Goal: Use online tool/utility: Utilize a website feature to perform a specific function

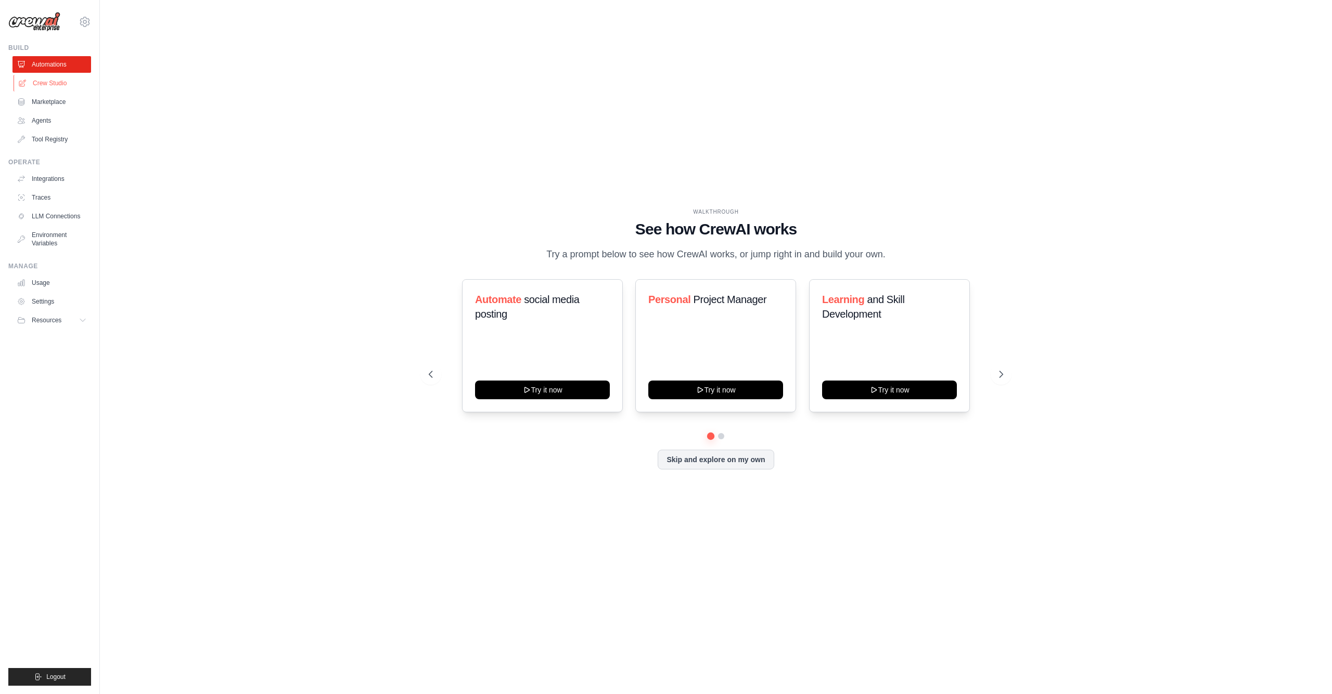
click at [47, 83] on link "Crew Studio" at bounding box center [53, 83] width 79 height 17
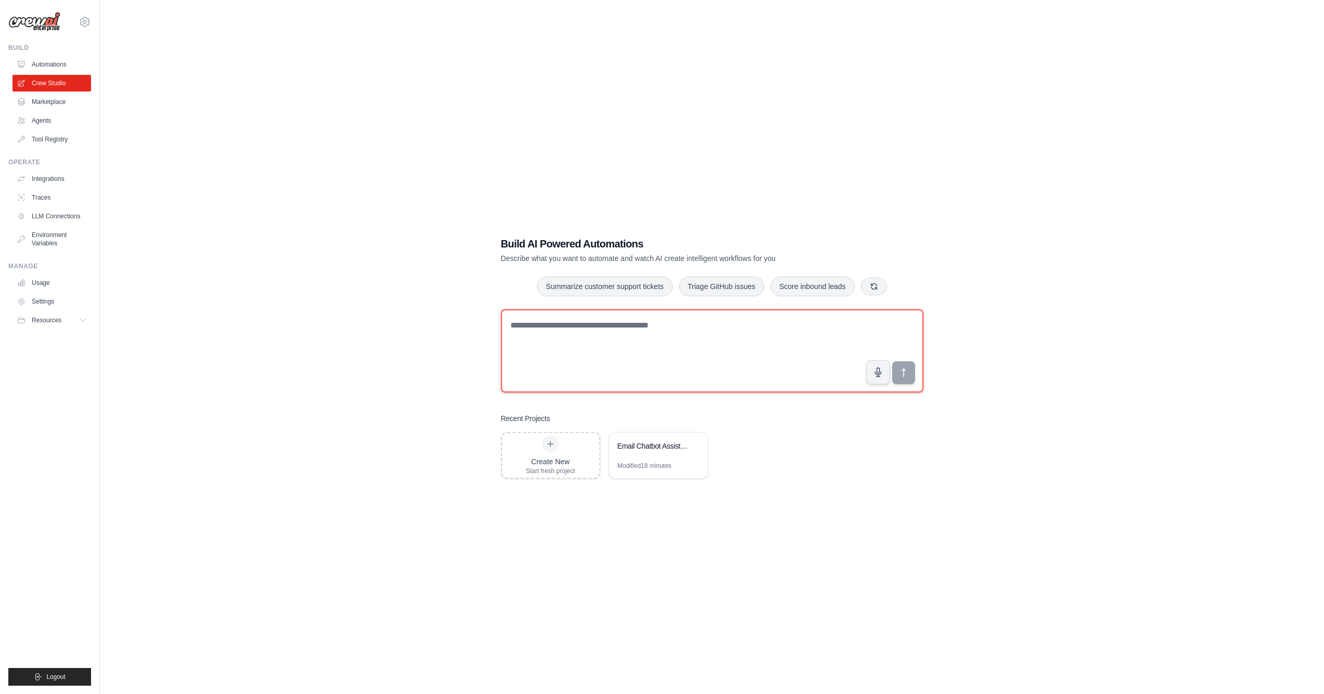
click at [575, 329] on textarea at bounding box center [712, 350] width 422 height 83
type textarea "**********"
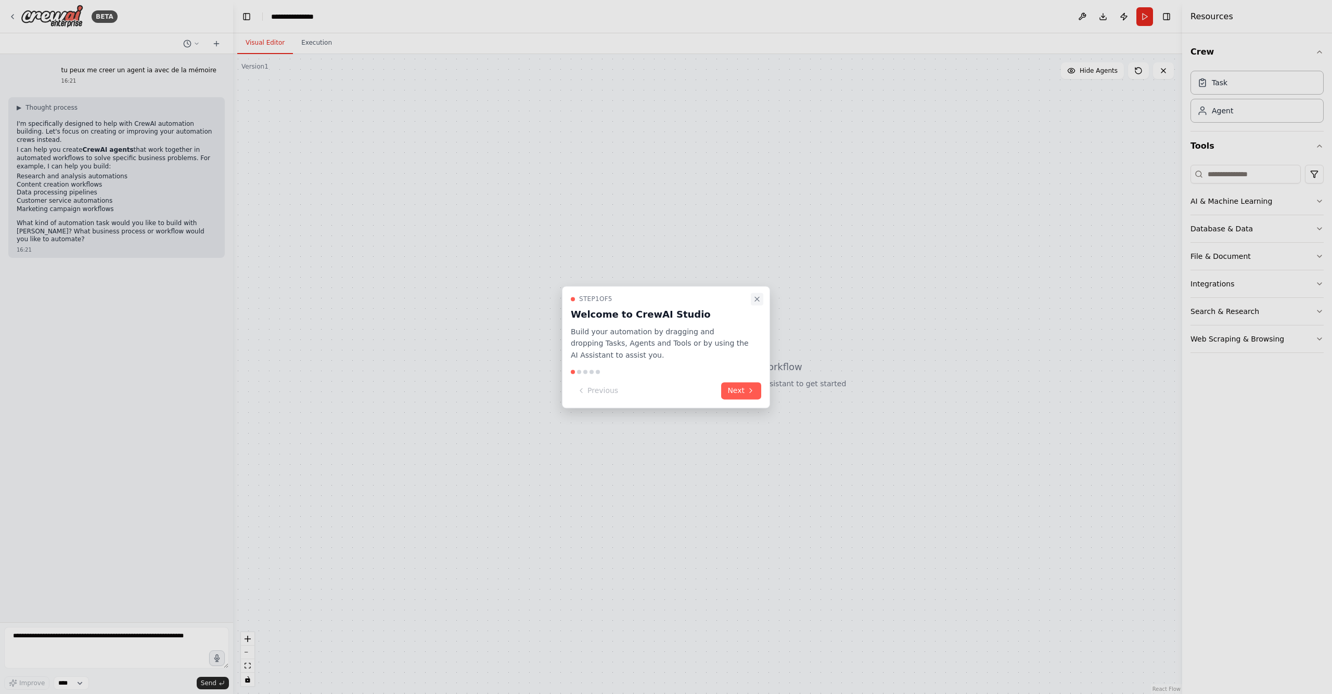
click at [752, 298] on button "Close walkthrough" at bounding box center [757, 299] width 12 height 12
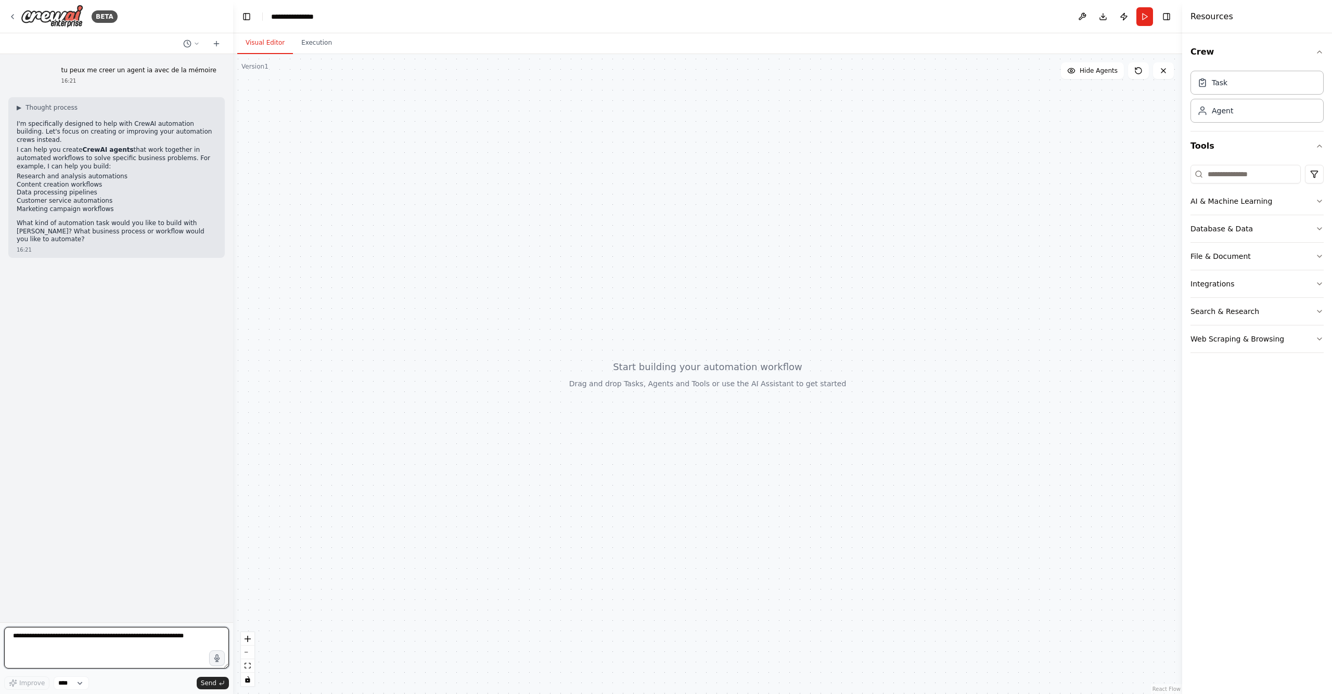
click at [113, 647] on textarea at bounding box center [116, 648] width 225 height 42
click at [150, 638] on textarea at bounding box center [116, 648] width 225 height 42
type textarea "**********"
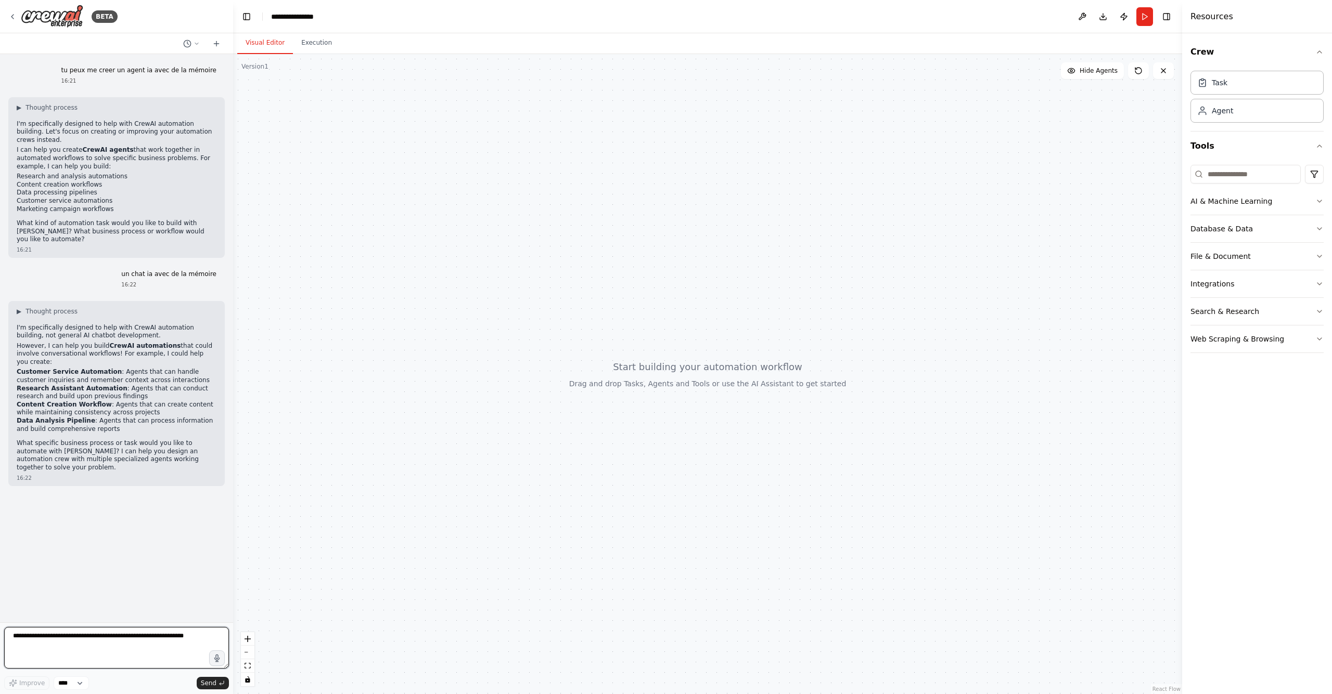
click at [44, 642] on textarea at bounding box center [116, 648] width 225 height 42
type textarea "**********"
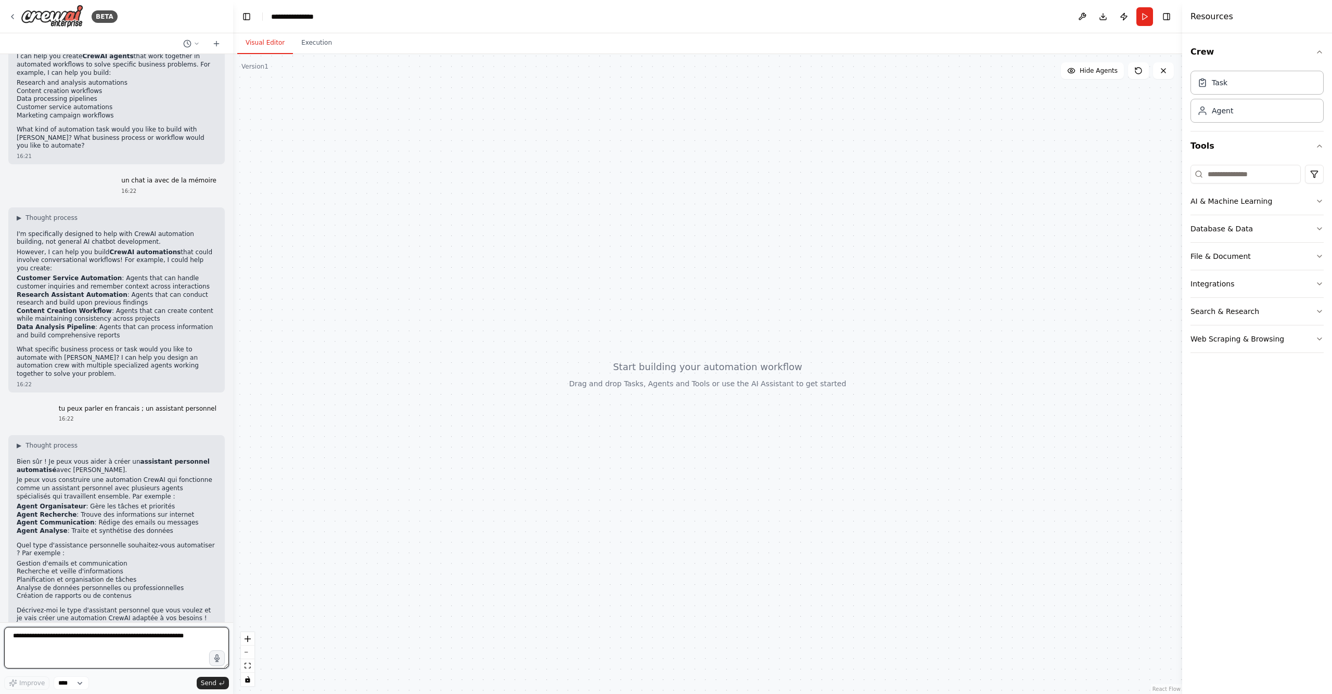
scroll to position [100, 0]
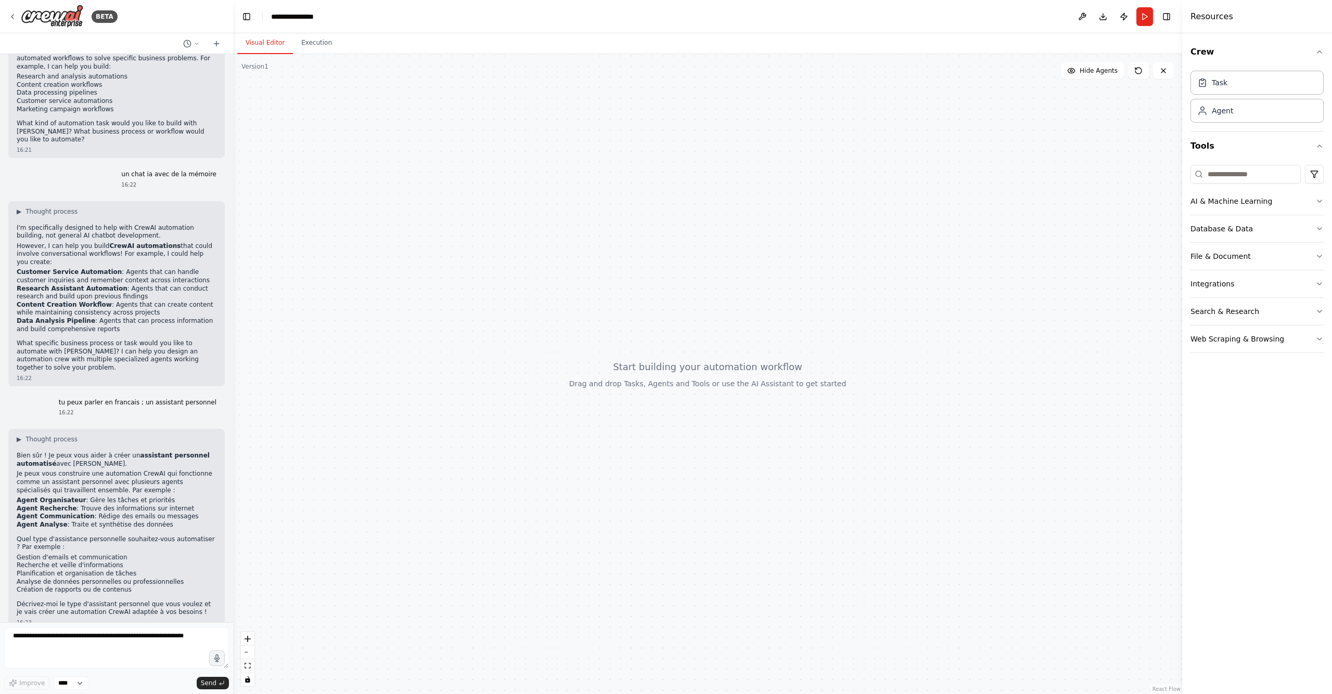
drag, startPoint x: 45, startPoint y: 487, endPoint x: 189, endPoint y: 495, distance: 144.3
click at [189, 497] on ul "Agent Organisateur : Gère les tâches et priorités Agent Recherche : Trouve des …" at bounding box center [117, 513] width 200 height 32
click at [130, 644] on textarea at bounding box center [116, 648] width 225 height 42
type textarea "**********"
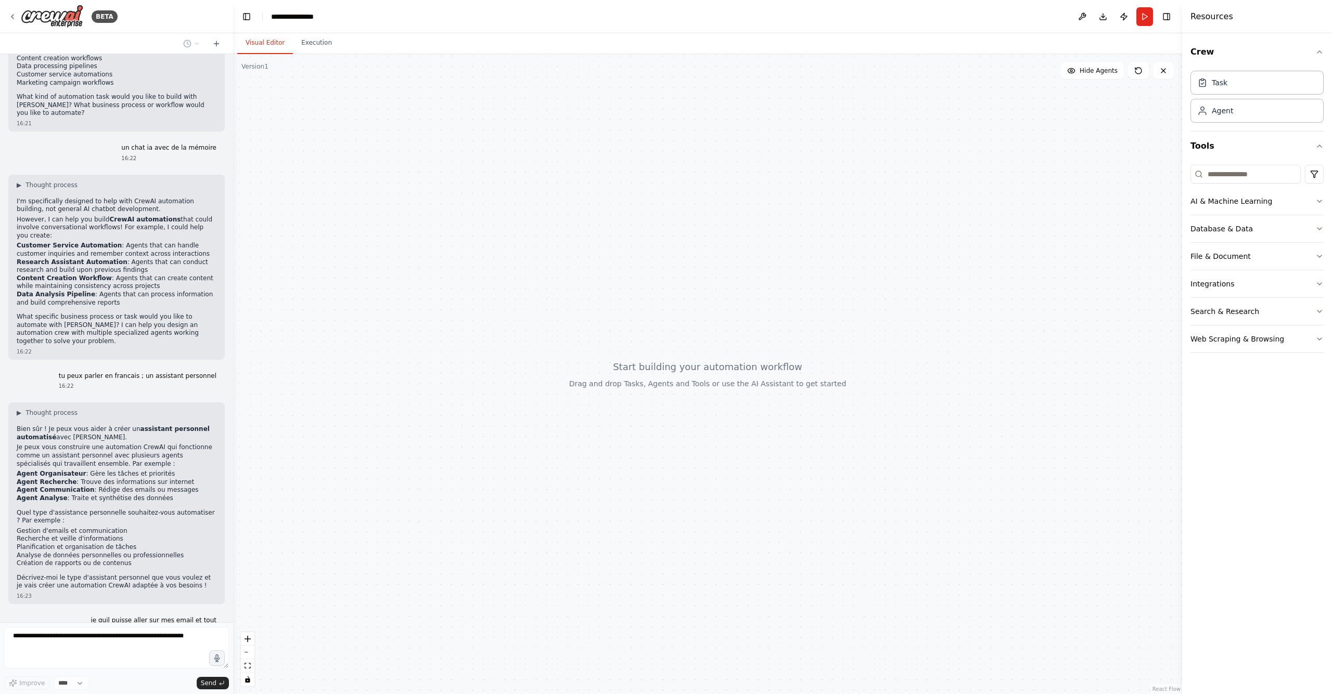
scroll to position [161, 0]
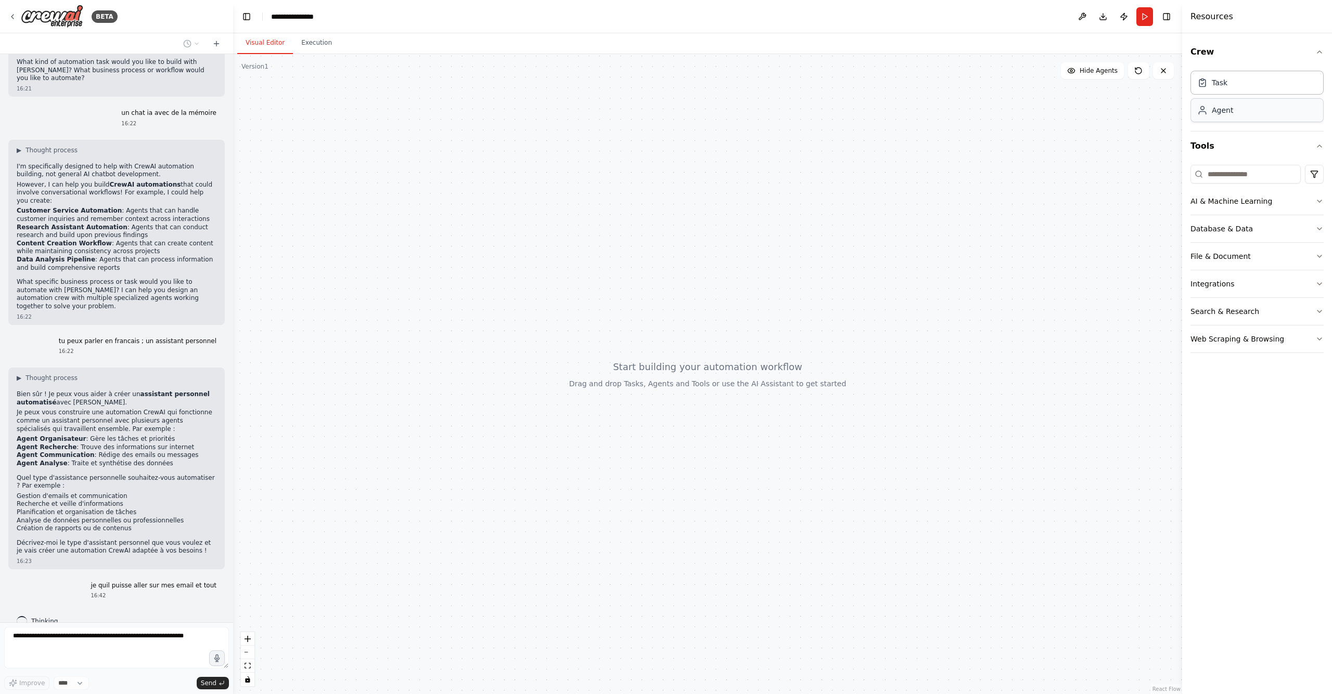
click at [1272, 106] on div "Agent" at bounding box center [1256, 110] width 133 height 24
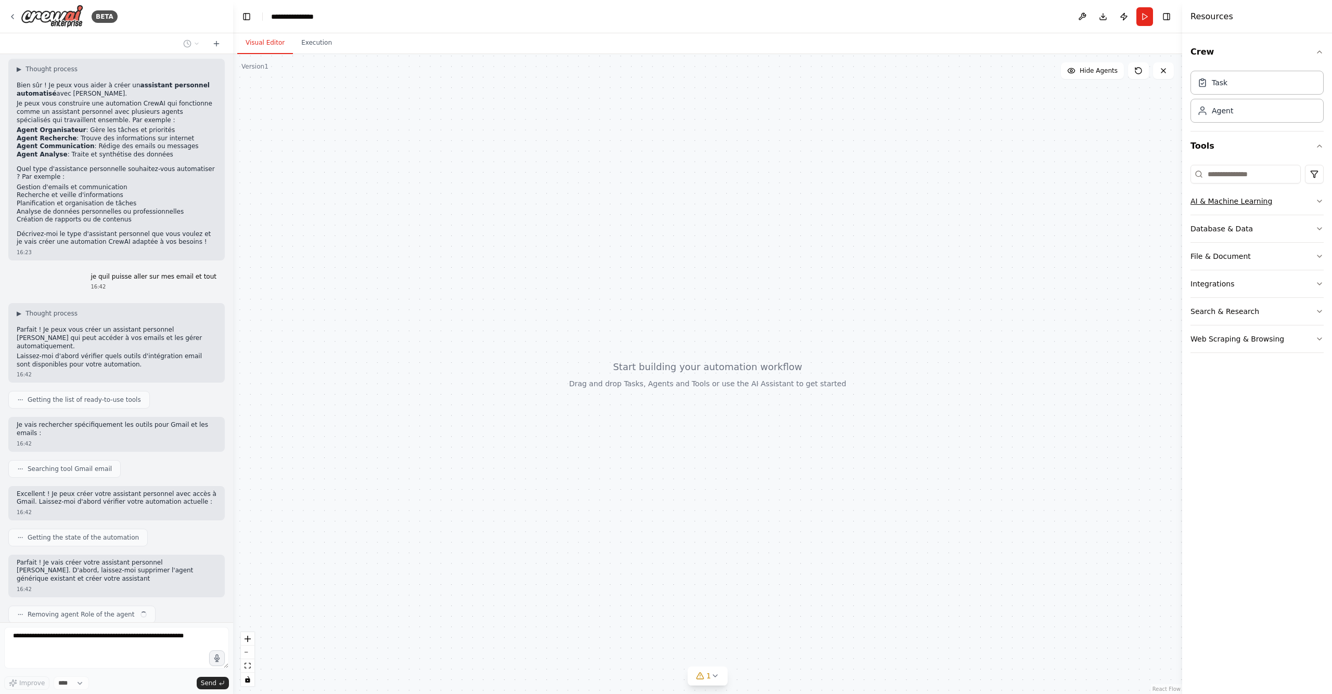
scroll to position [478, 0]
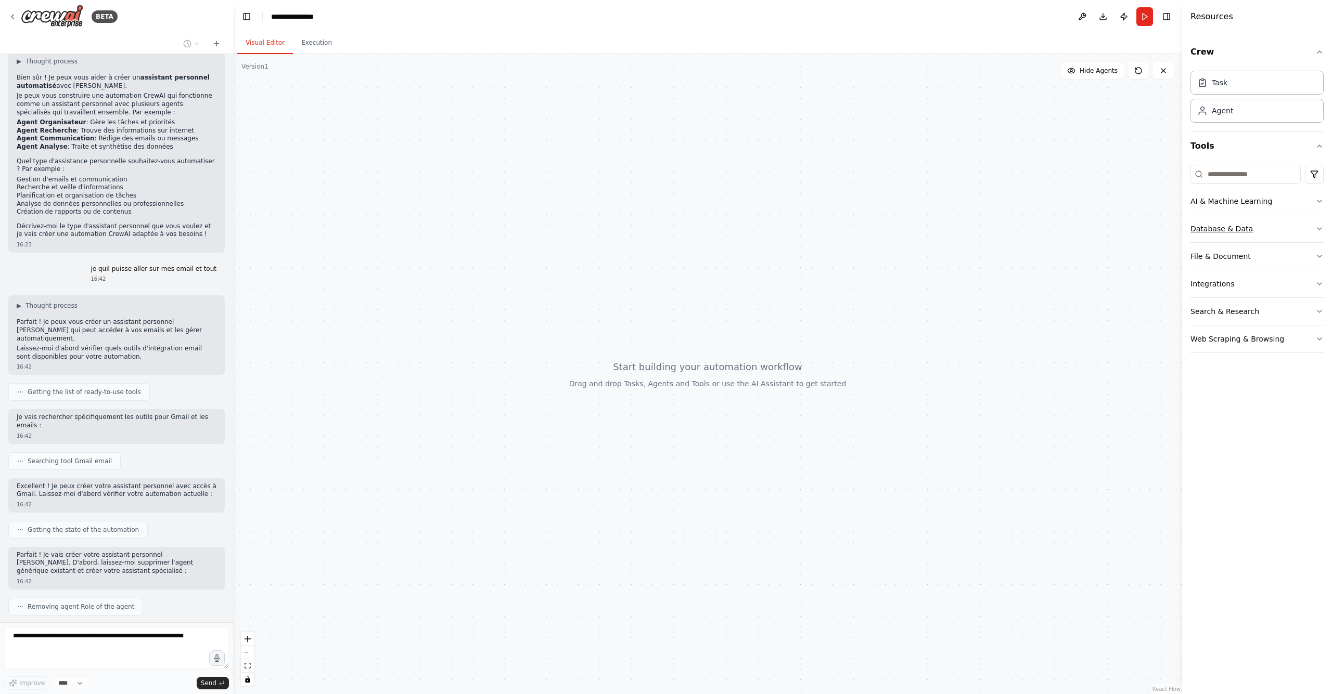
click at [1290, 230] on button "Database & Data" at bounding box center [1256, 228] width 133 height 27
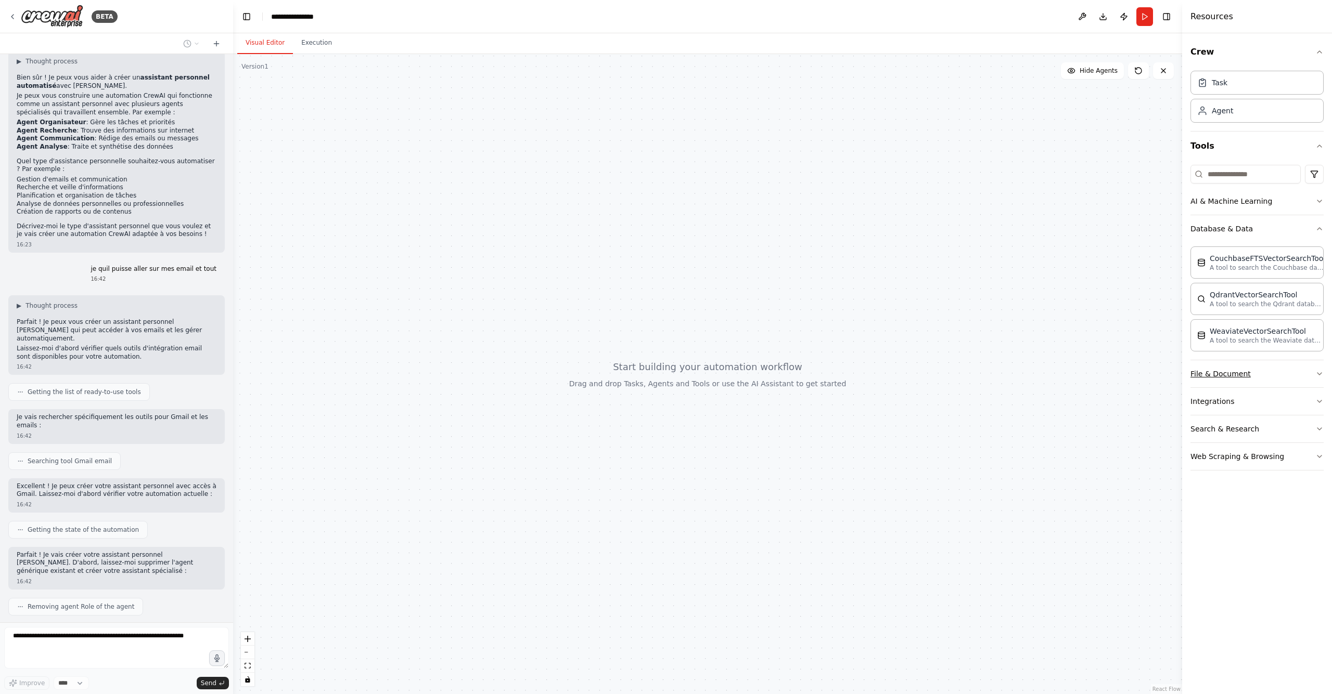
click at [1278, 378] on button "File & Document" at bounding box center [1256, 373] width 133 height 27
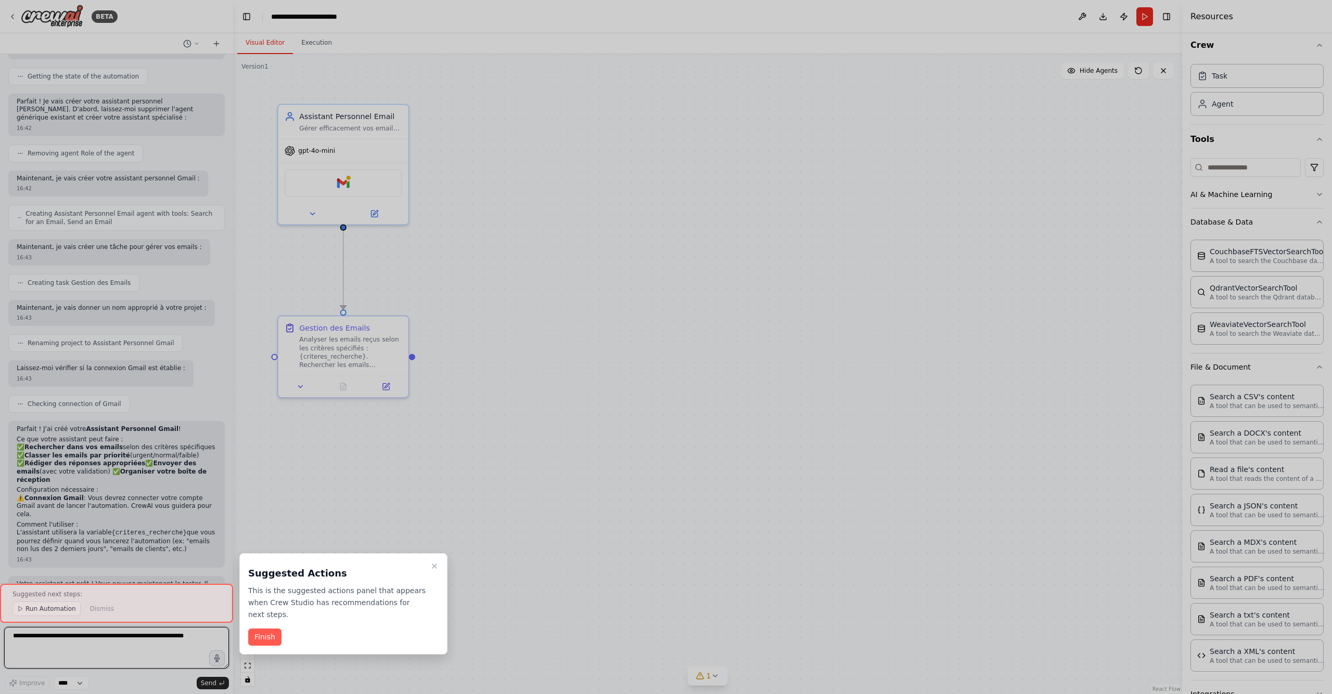
scroll to position [939, 0]
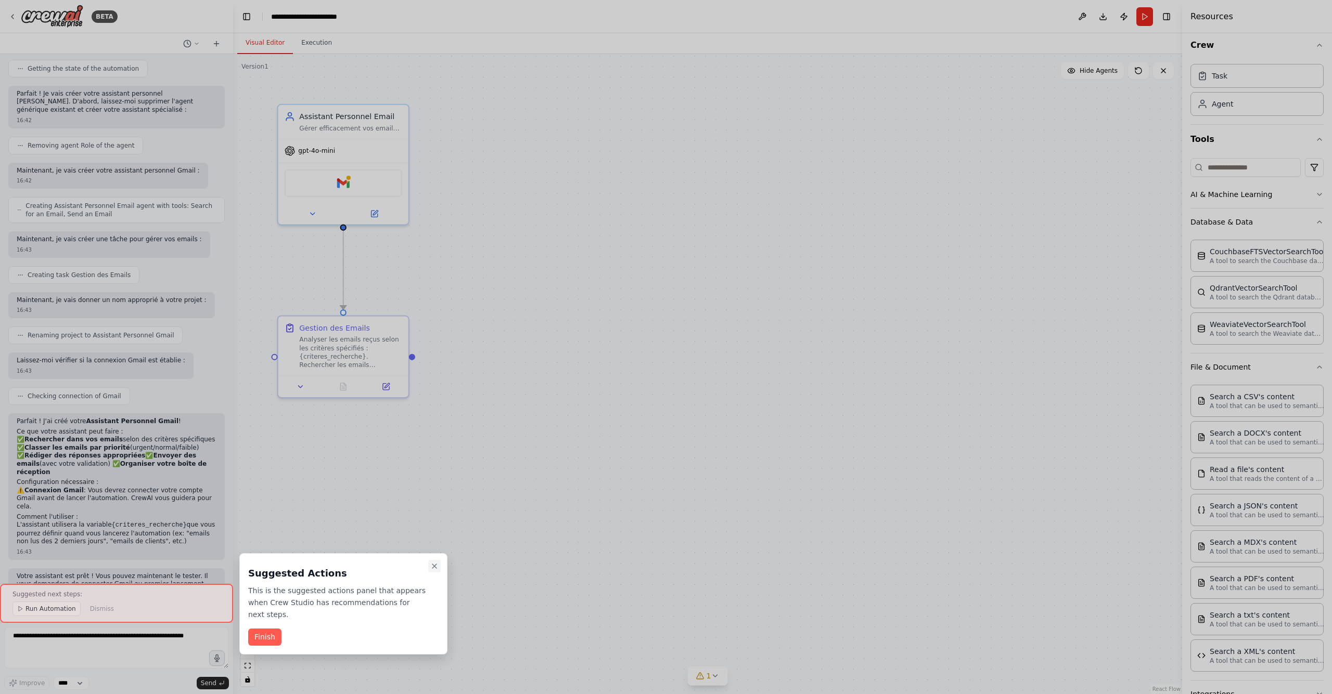
click at [437, 567] on icon "Close walkthrough" at bounding box center [434, 566] width 8 height 8
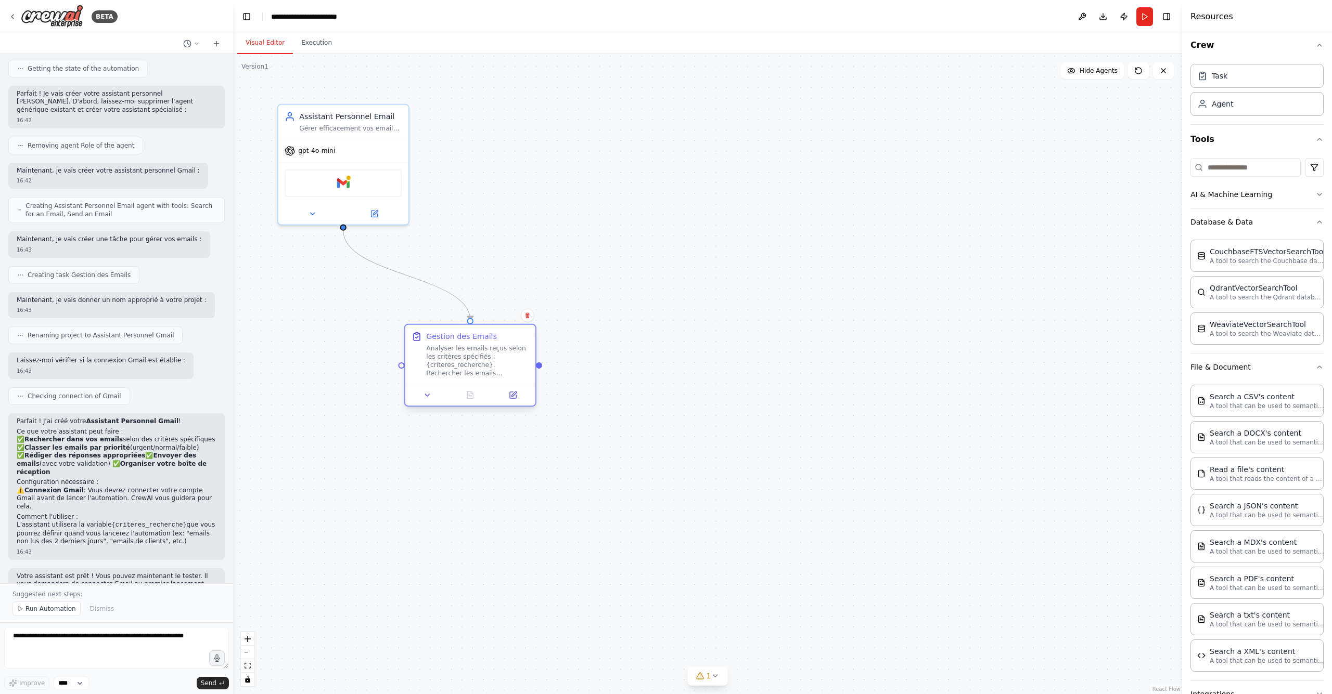
drag, startPoint x: 350, startPoint y: 350, endPoint x: 470, endPoint y: 360, distance: 120.6
click at [470, 360] on div "Analyser les emails reçus selon les critères spécifiés : {criteres_recherche}. …" at bounding box center [477, 361] width 102 height 34
click at [123, 648] on textarea at bounding box center [116, 648] width 225 height 42
type textarea "**********"
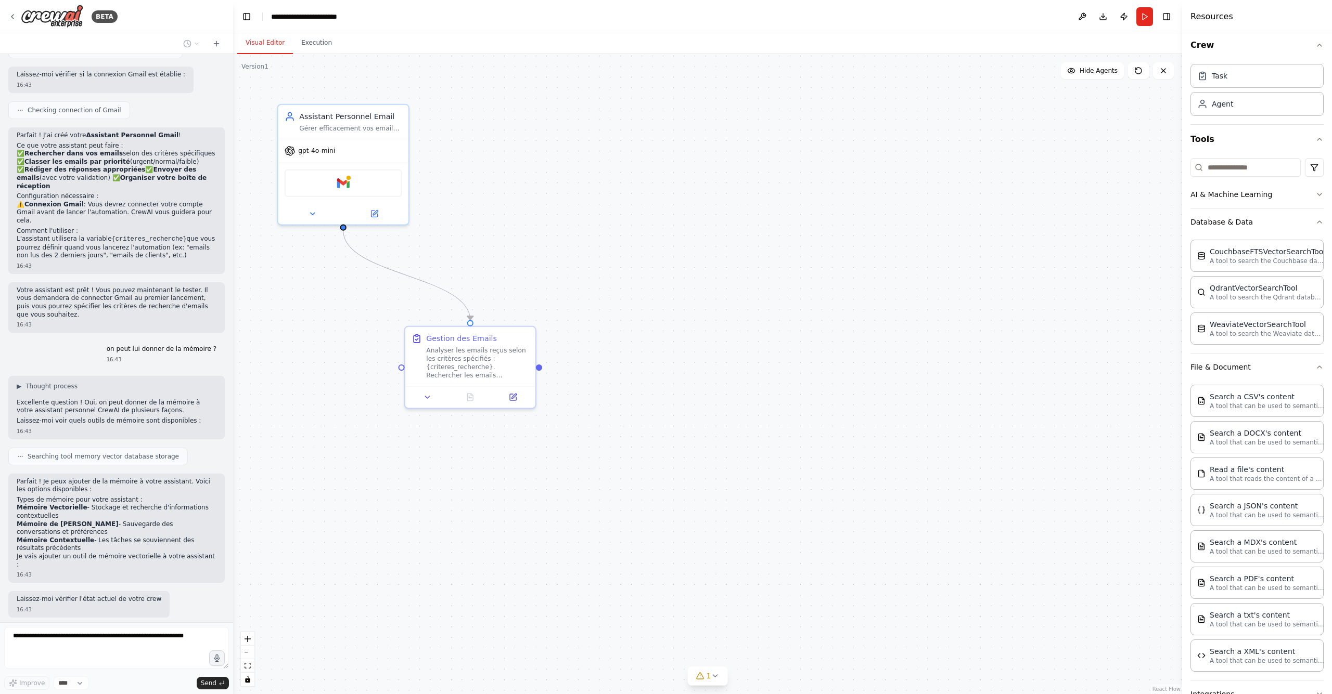
scroll to position [1225, 0]
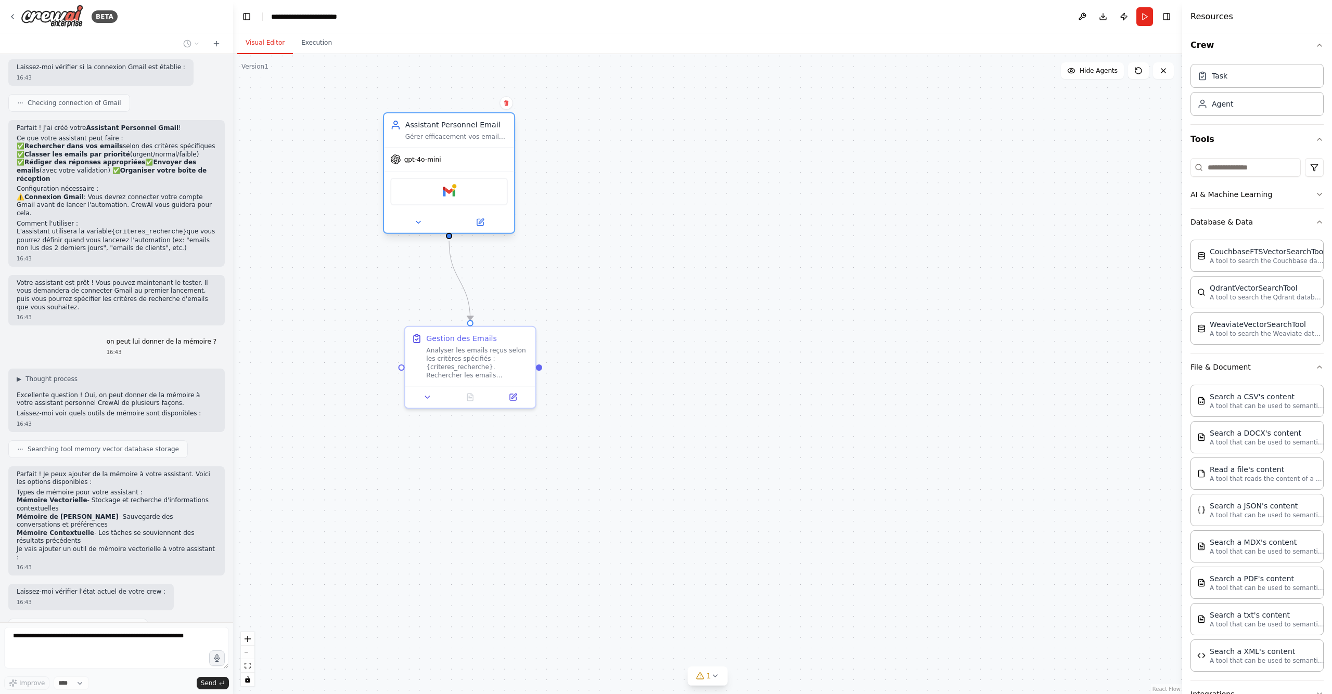
drag, startPoint x: 392, startPoint y: 161, endPoint x: 500, endPoint y: 169, distance: 107.9
click at [500, 169] on div "gpt-4o-mini Gmail" at bounding box center [449, 190] width 130 height 86
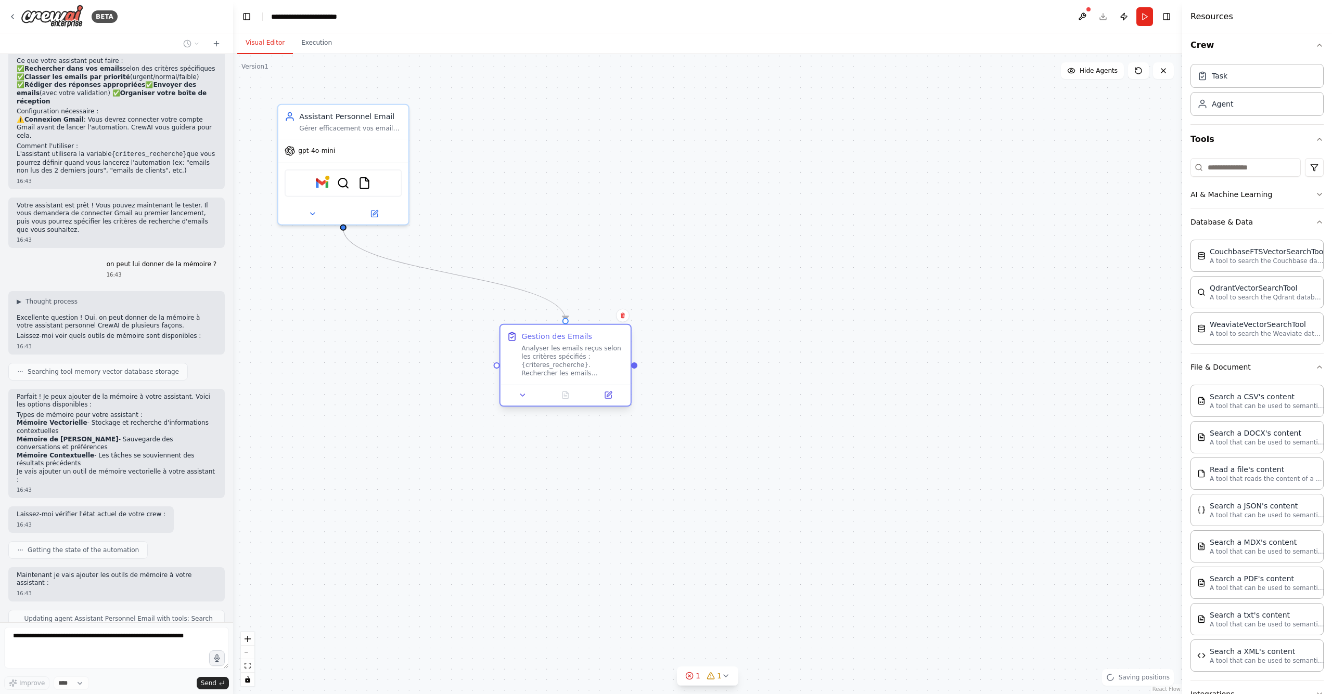
drag, startPoint x: 493, startPoint y: 373, endPoint x: 587, endPoint y: 376, distance: 93.7
click at [587, 376] on div "Analyser les emails reçus selon les critères spécifiés : {criteres_recherche}. …" at bounding box center [572, 361] width 102 height 34
click at [368, 185] on img at bounding box center [364, 181] width 12 height 12
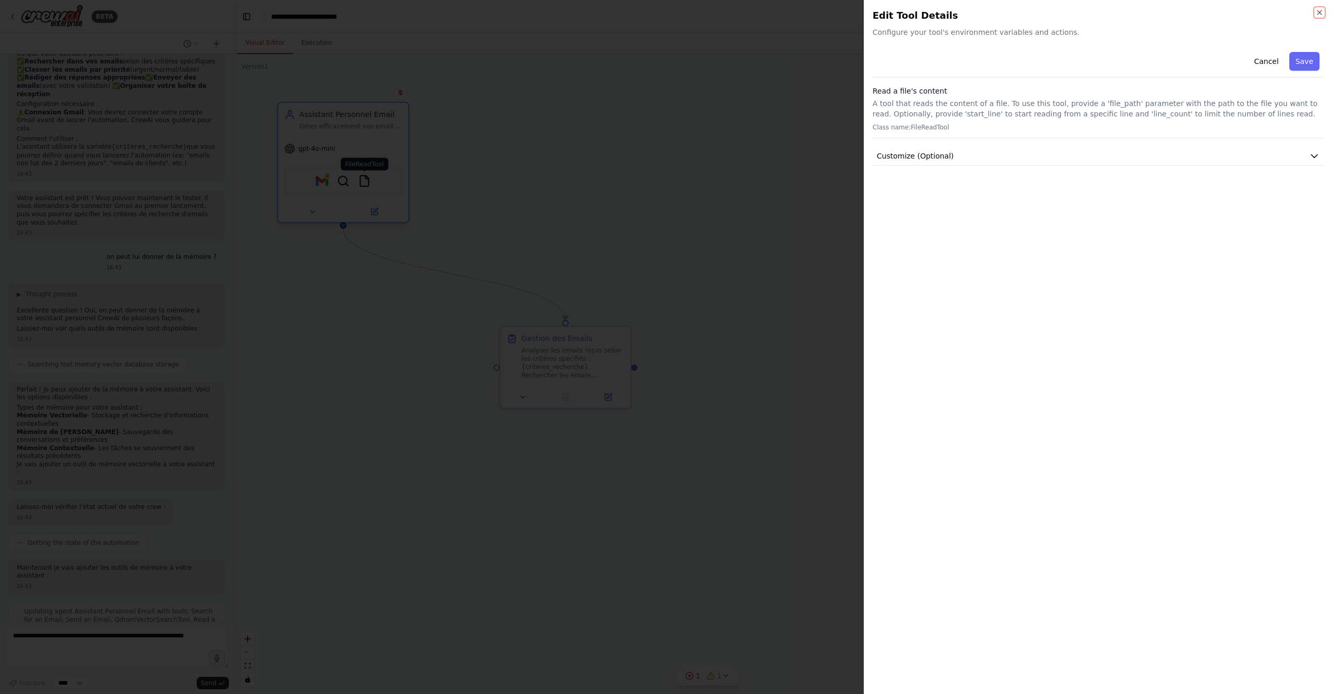
scroll to position [1325, 0]
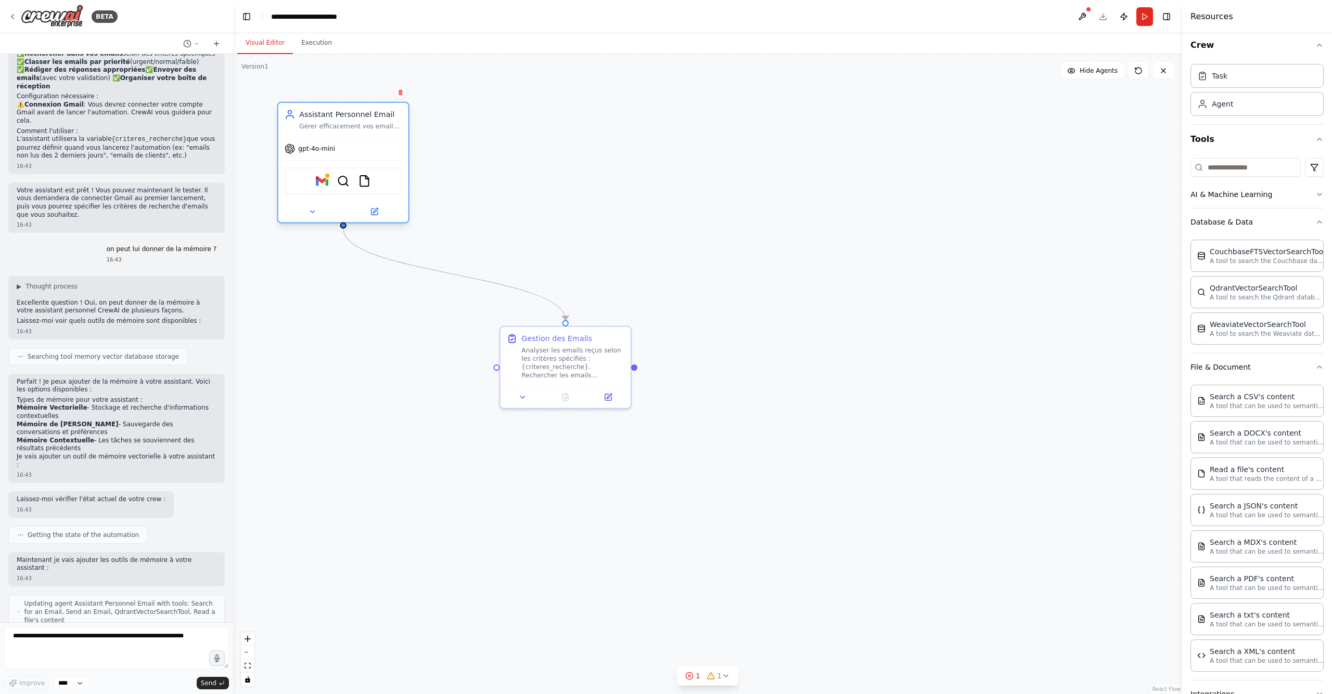
click at [349, 189] on div "Gmail QdrantVectorSearchTool FileReadTool" at bounding box center [344, 181] width 118 height 28
click at [348, 183] on img at bounding box center [343, 181] width 12 height 12
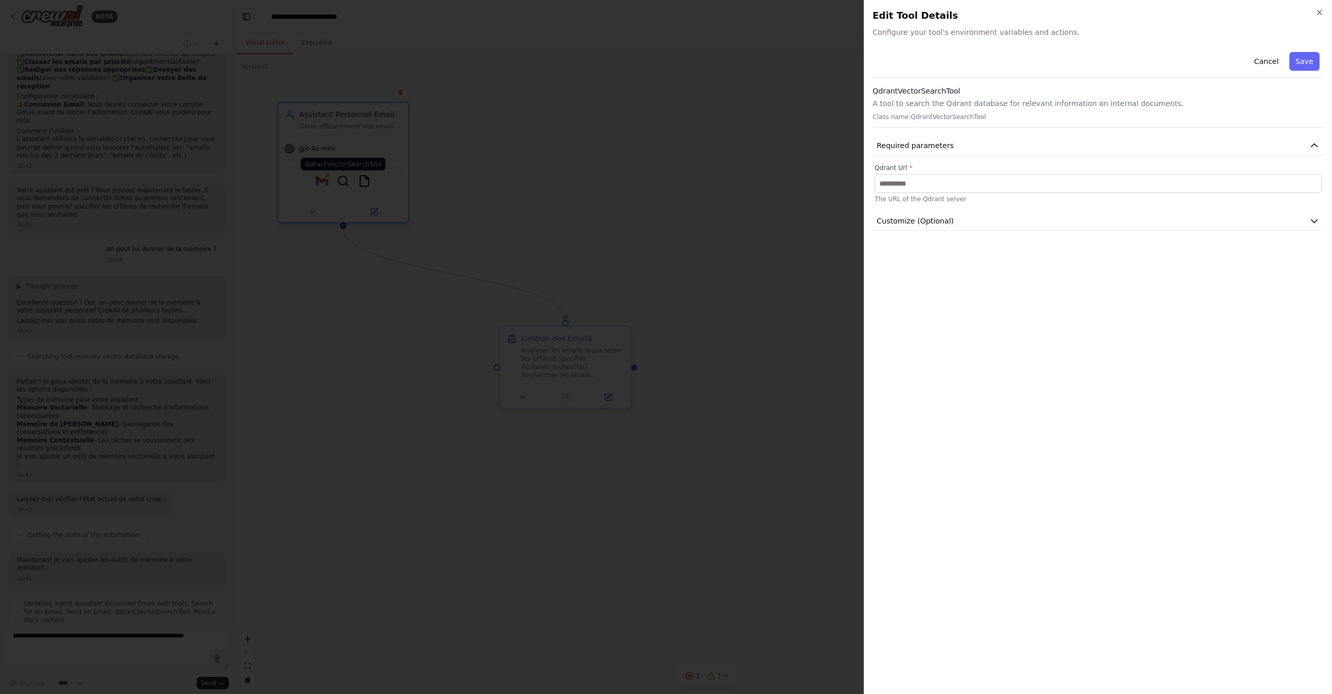
scroll to position [1378, 0]
click at [435, 190] on div at bounding box center [666, 347] width 1332 height 694
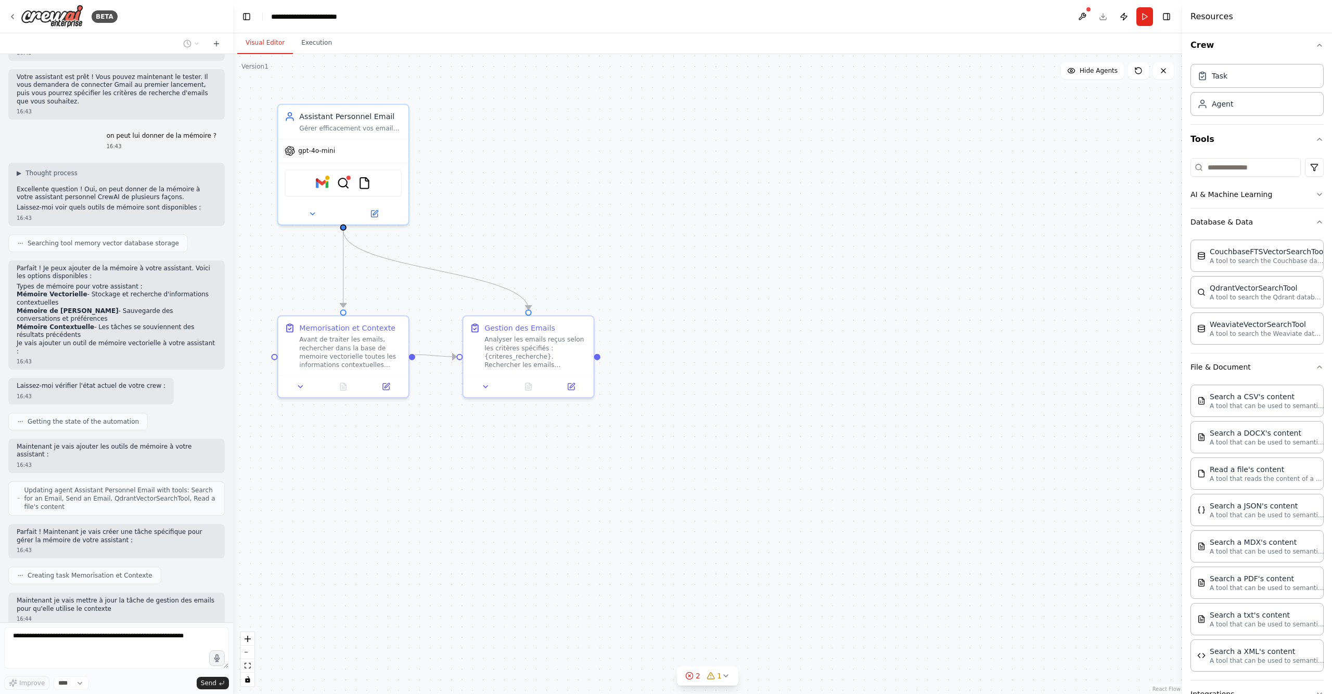
scroll to position [1446, 0]
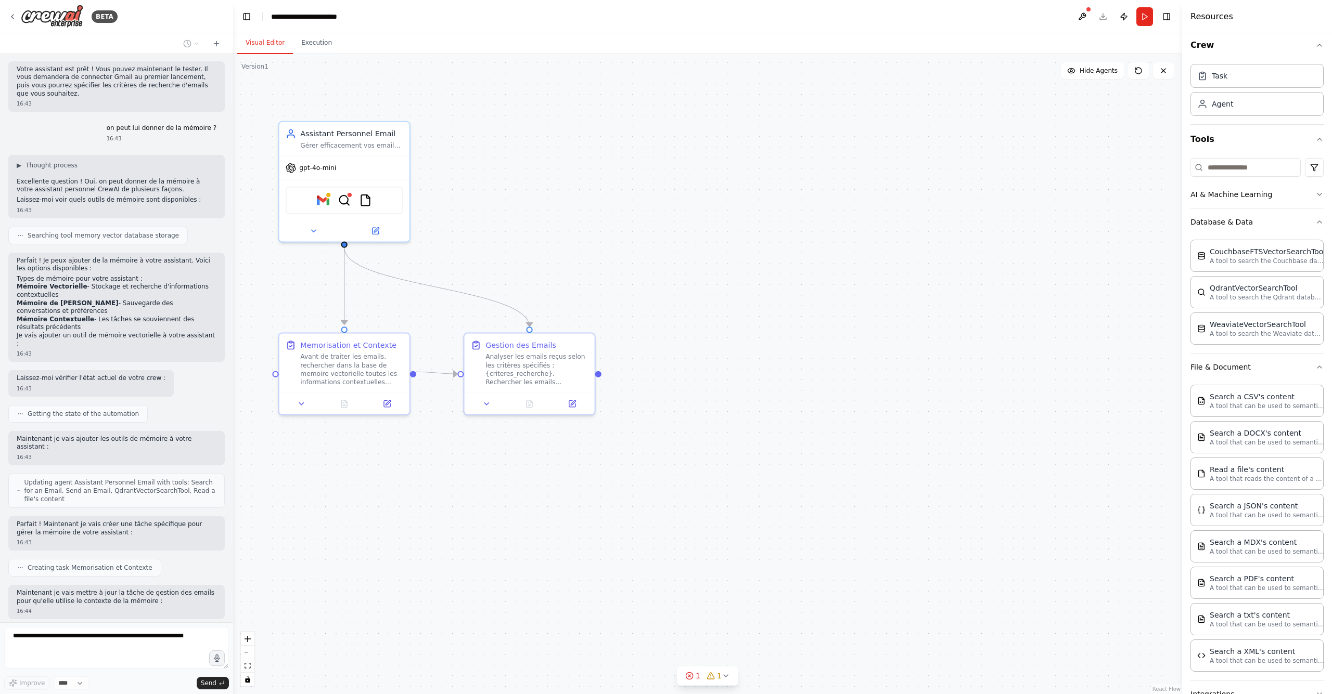
drag, startPoint x: 352, startPoint y: 451, endPoint x: 353, endPoint y: 469, distance: 17.2
click at [353, 469] on div ".deletable-edge-delete-btn { width: 20px; height: 20px; border: 0px solid #ffff…" at bounding box center [707, 374] width 949 height 640
click at [543, 375] on div "Analyser les emails reçus selon les critères spécifiés : {criteres_recherche}. …" at bounding box center [541, 368] width 102 height 34
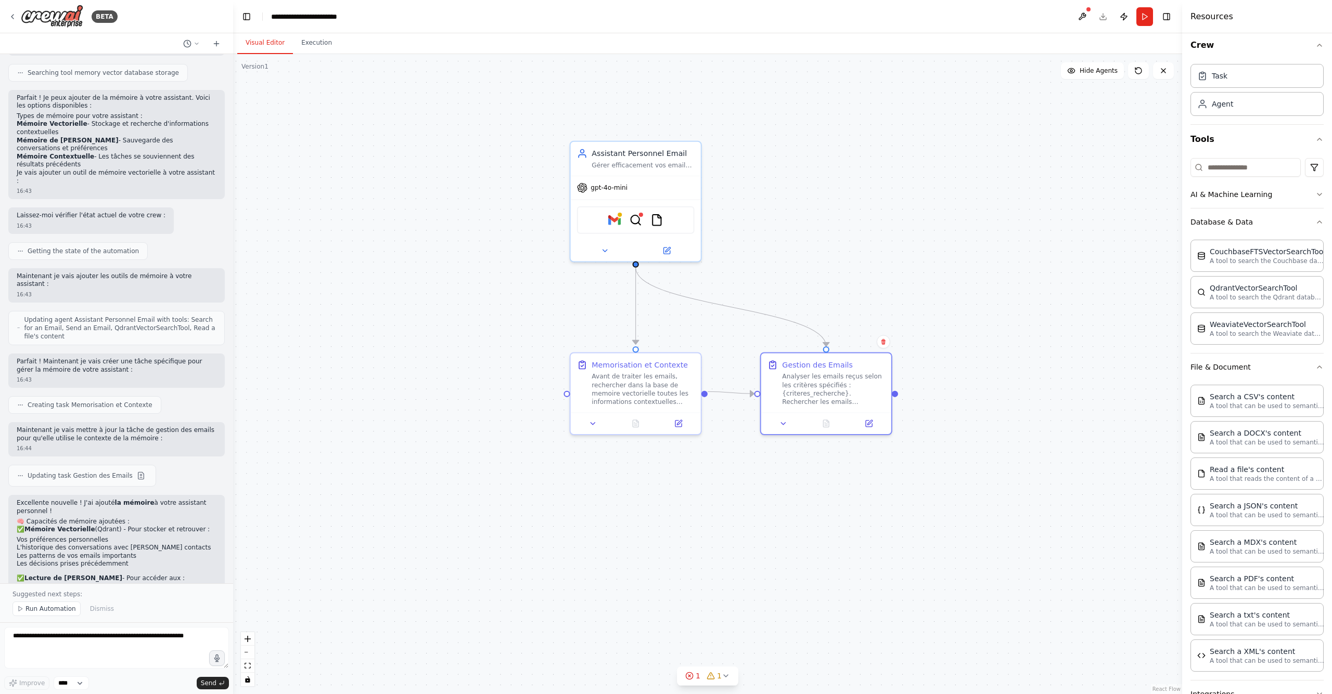
drag, startPoint x: 725, startPoint y: 464, endPoint x: 1018, endPoint y: 481, distance: 294.3
click at [1018, 481] on div ".deletable-edge-delete-btn { width: 20px; height: 20px; border: 0px solid #ffff…" at bounding box center [707, 374] width 949 height 640
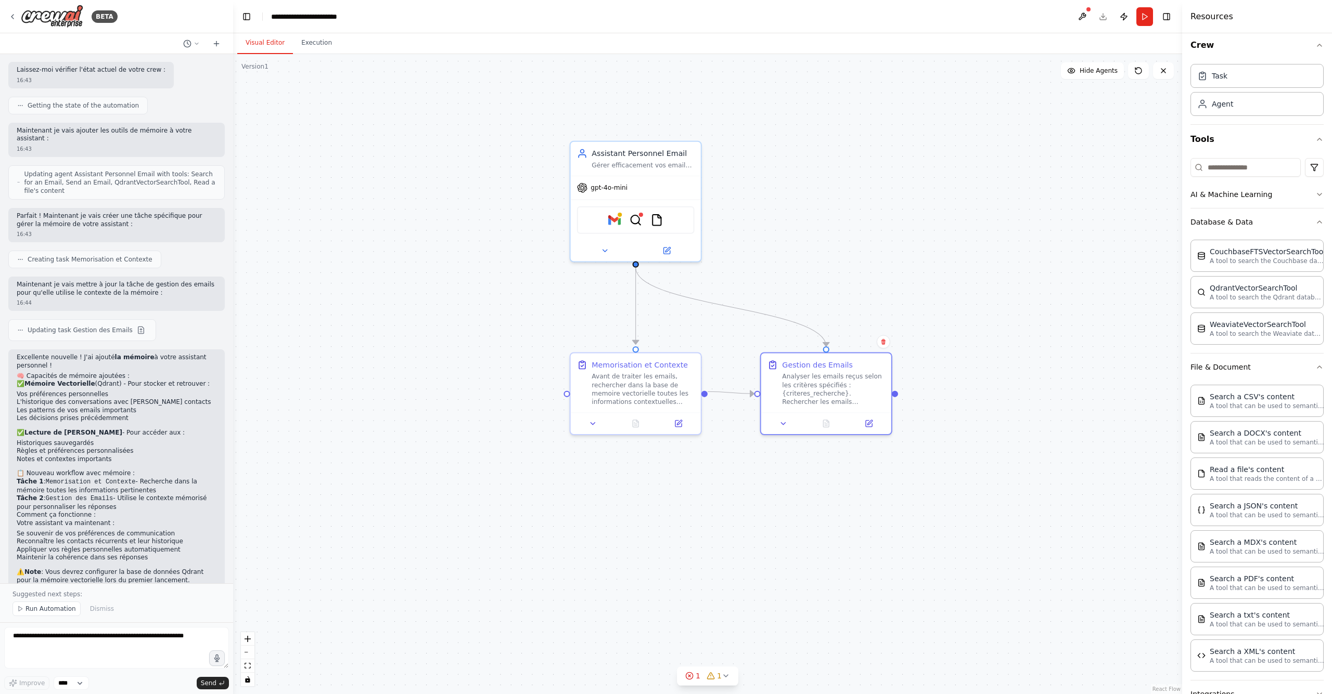
scroll to position [1761, 0]
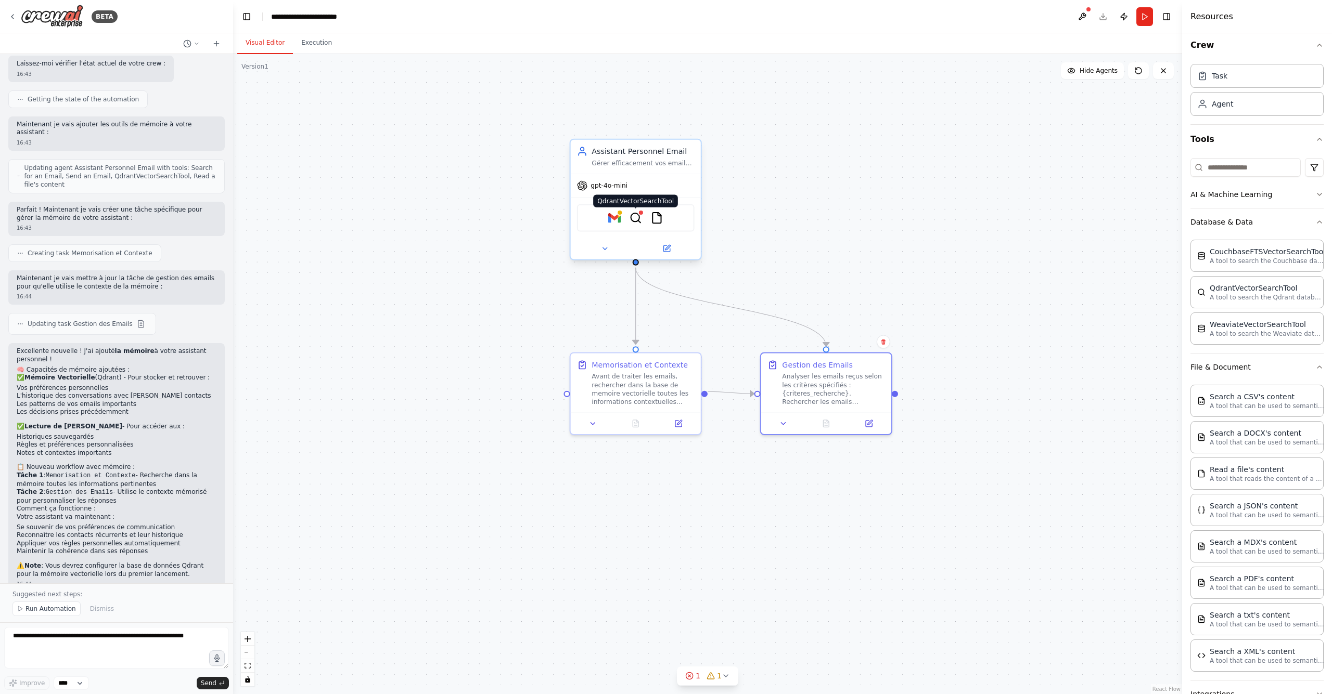
click at [640, 222] on img at bounding box center [635, 218] width 12 height 12
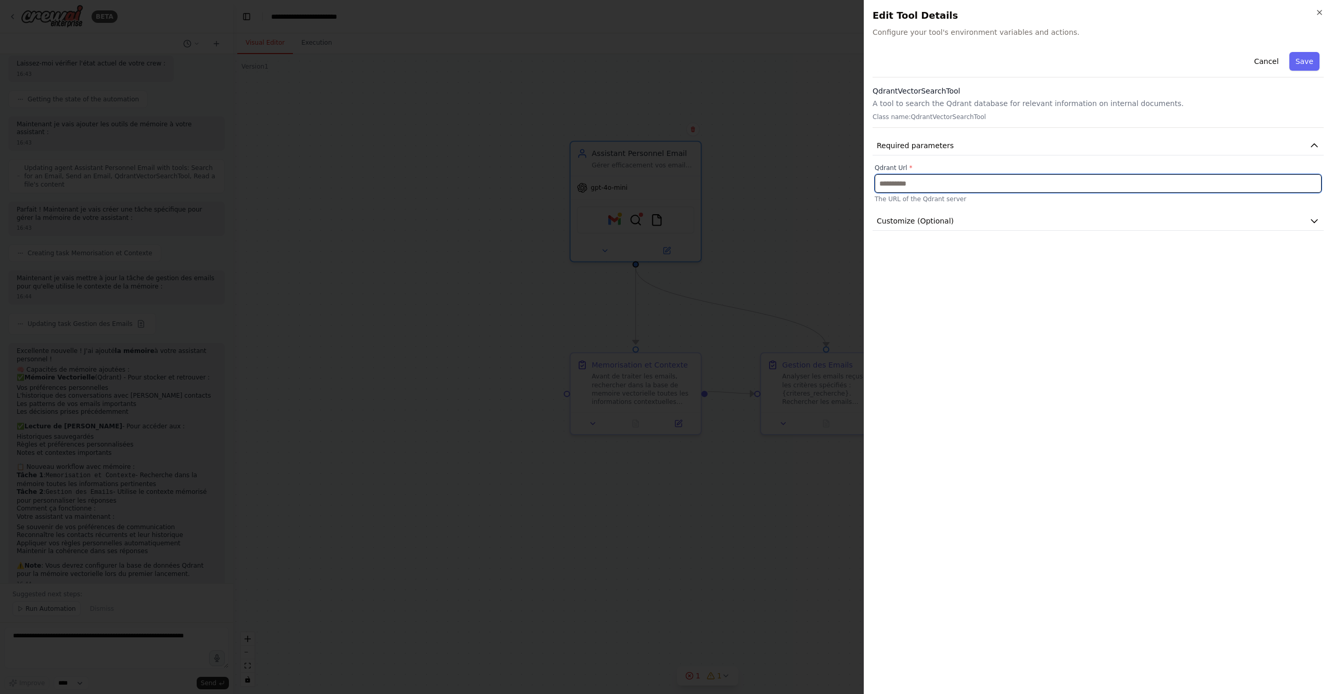
click at [1016, 178] on input "text" at bounding box center [1097, 183] width 447 height 19
click at [1016, 217] on button "Customize (Optional)" at bounding box center [1097, 221] width 451 height 19
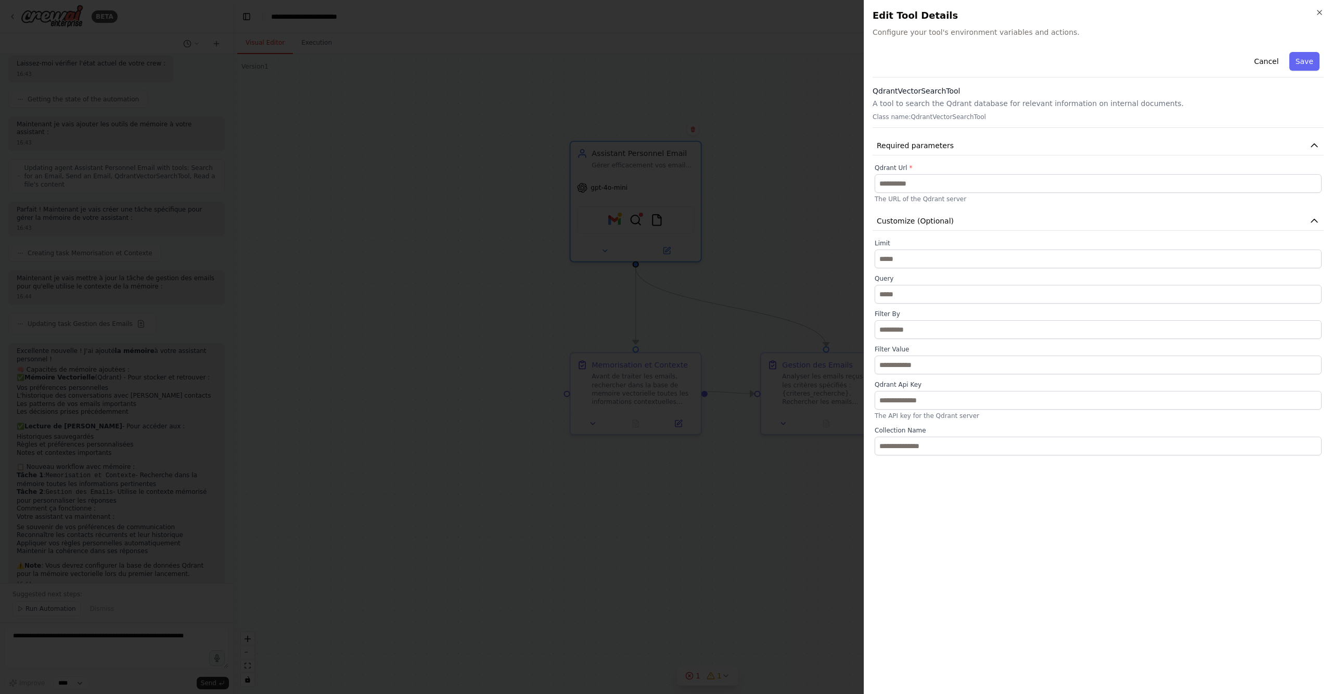
click at [800, 214] on div at bounding box center [666, 347] width 1332 height 694
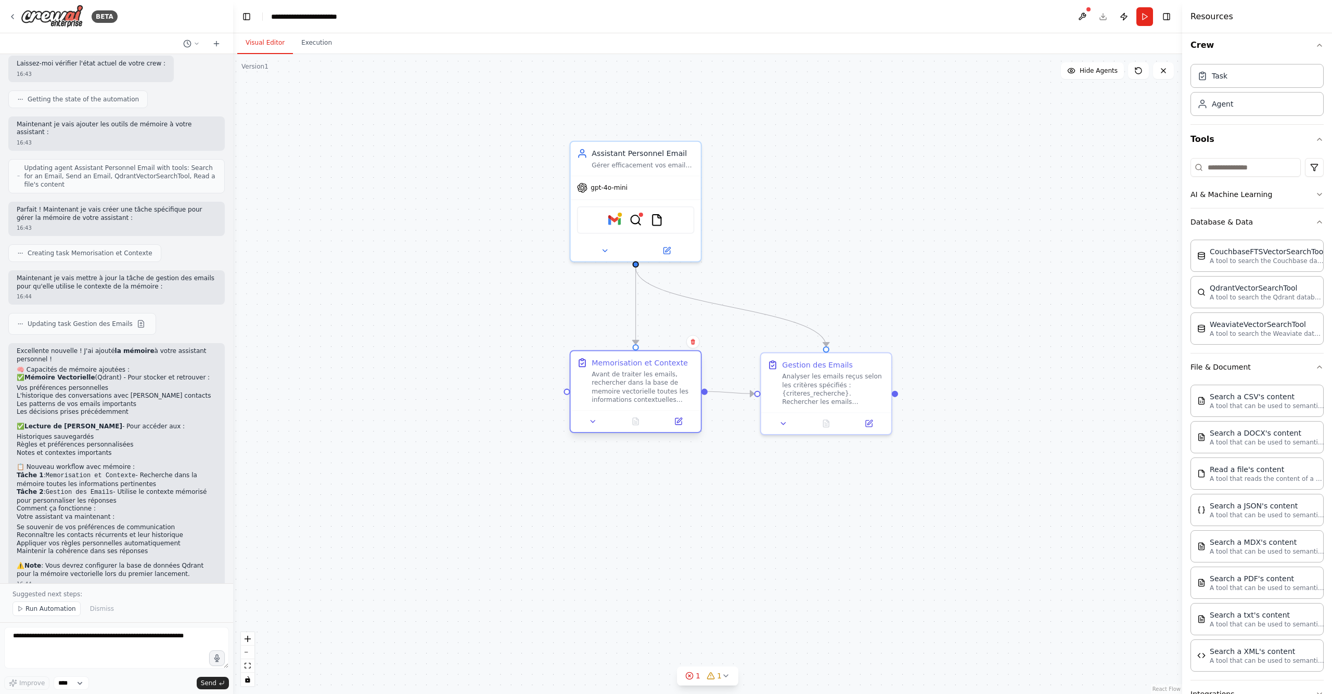
click at [681, 380] on div "Avant de traiter les emails, rechercher dans la base de memoire vectorielle tou…" at bounding box center [642, 387] width 102 height 34
click at [124, 651] on textarea at bounding box center [116, 648] width 225 height 42
type textarea "**********"
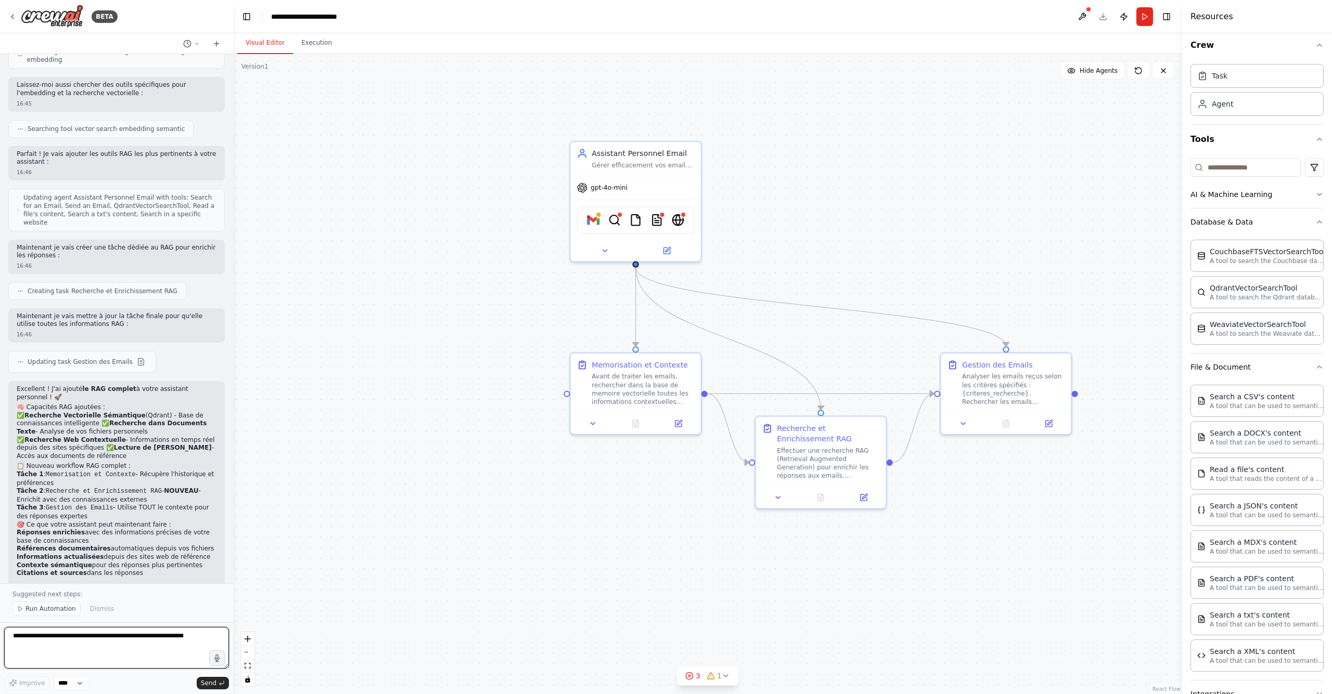
scroll to position [2482, 0]
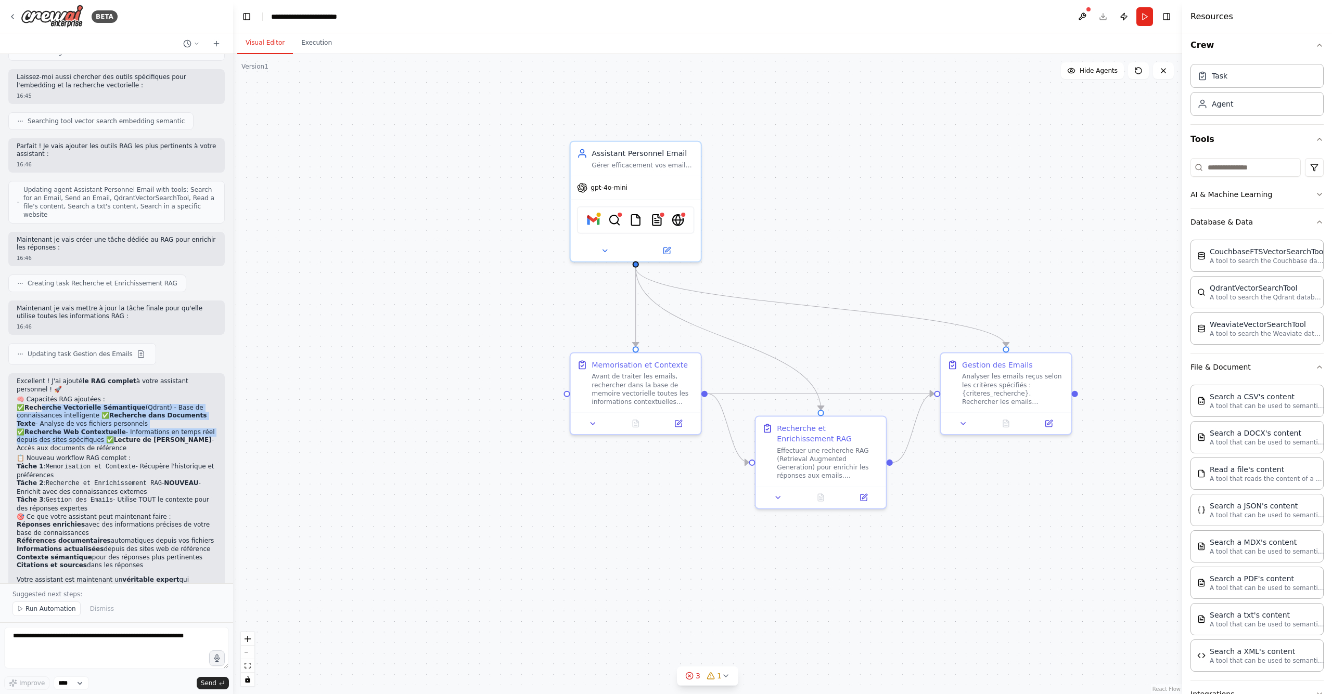
drag, startPoint x: 42, startPoint y: 337, endPoint x: 104, endPoint y: 370, distance: 69.8
click at [104, 404] on p "✅ Recherche Vectorielle Sémantique (Qdrant) - Base de connaissances intelligent…" at bounding box center [117, 428] width 200 height 49
click at [674, 218] on img at bounding box center [677, 218] width 12 height 12
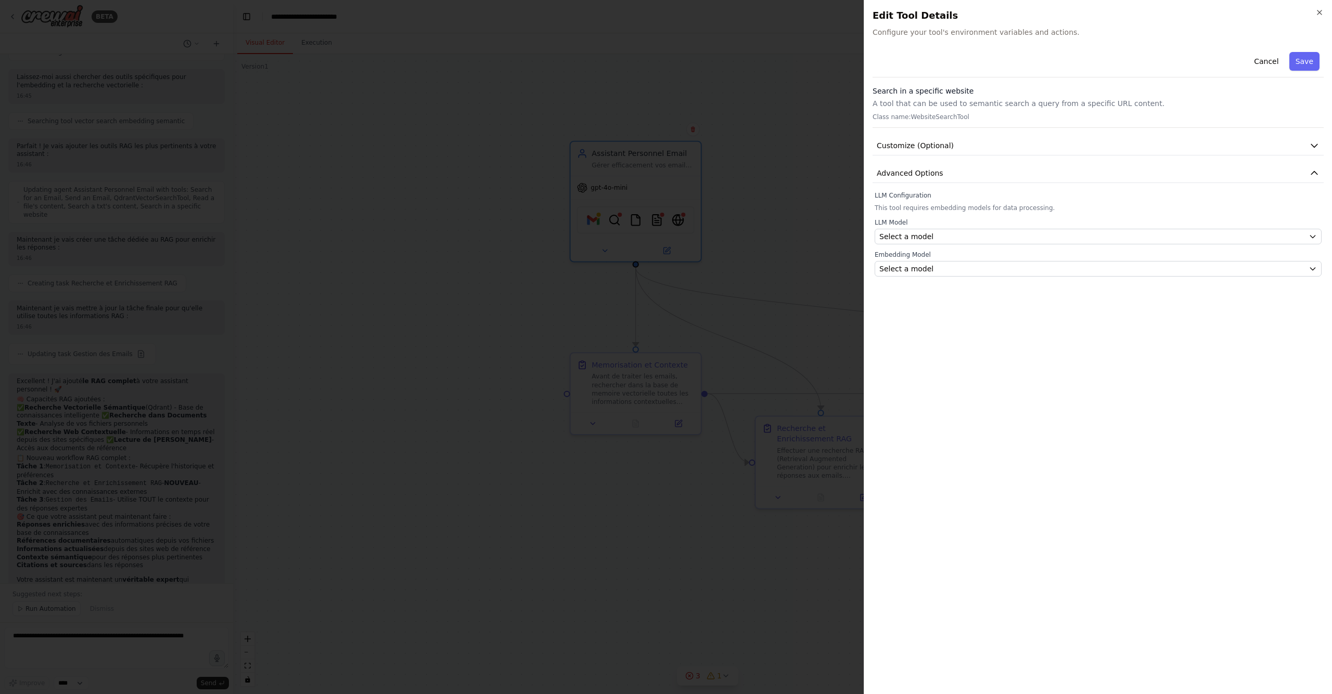
click at [561, 306] on div at bounding box center [666, 347] width 1332 height 694
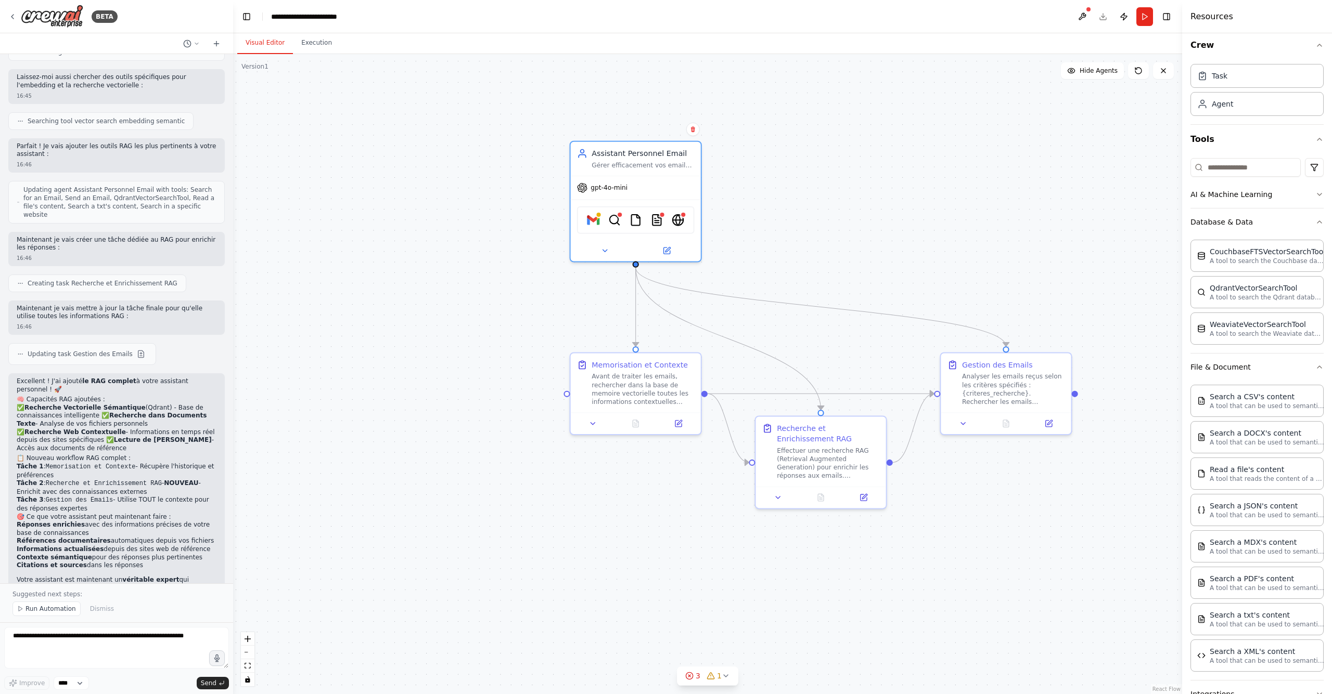
click at [123, 404] on p "✅ Recherche Vectorielle Sémantique (Qdrant) - Base de connaissances intelligent…" at bounding box center [117, 428] width 200 height 49
drag, startPoint x: 119, startPoint y: 358, endPoint x: 193, endPoint y: 373, distance: 76.4
click at [193, 404] on p "✅ Recherche Vectorielle Sémantique (Qdrant) - Base de connaissances intelligent…" at bounding box center [117, 428] width 200 height 49
